Goal: Communication & Community: Ask a question

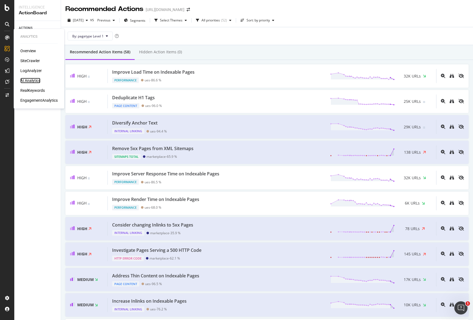
click at [33, 82] on div "AI Analytics" at bounding box center [30, 81] width 20 height 6
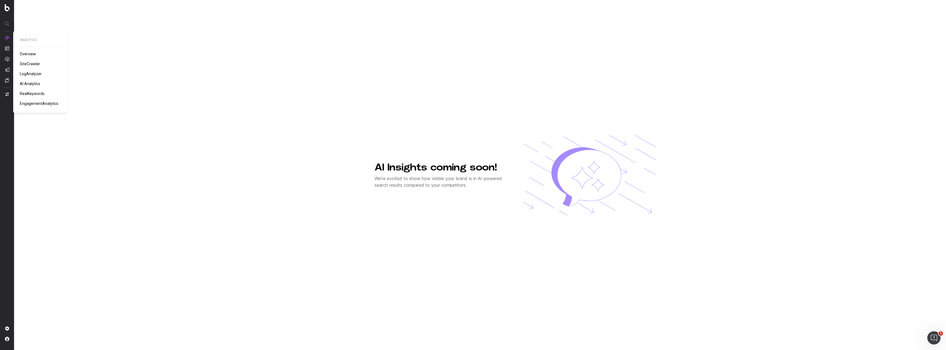
click at [30, 55] on span "Overview" at bounding box center [28, 54] width 16 height 4
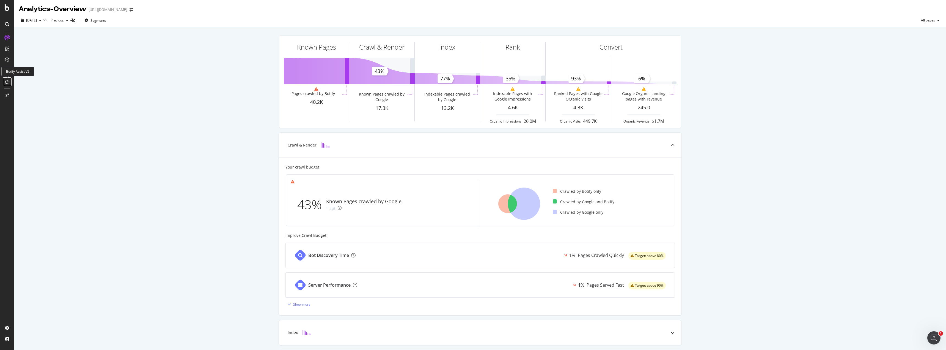
drag, startPoint x: 5, startPoint y: 83, endPoint x: 7, endPoint y: 81, distance: 2.9
click at [5, 82] on div at bounding box center [7, 81] width 9 height 9
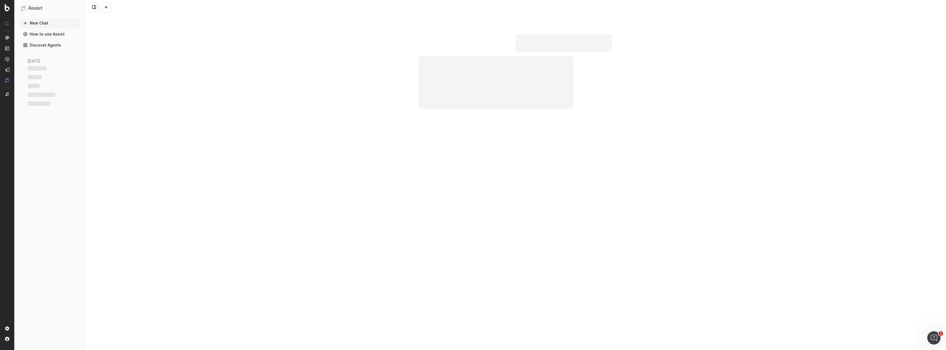
click at [51, 21] on button "New Chat" at bounding box center [49, 23] width 61 height 9
